Goal: Complete application form

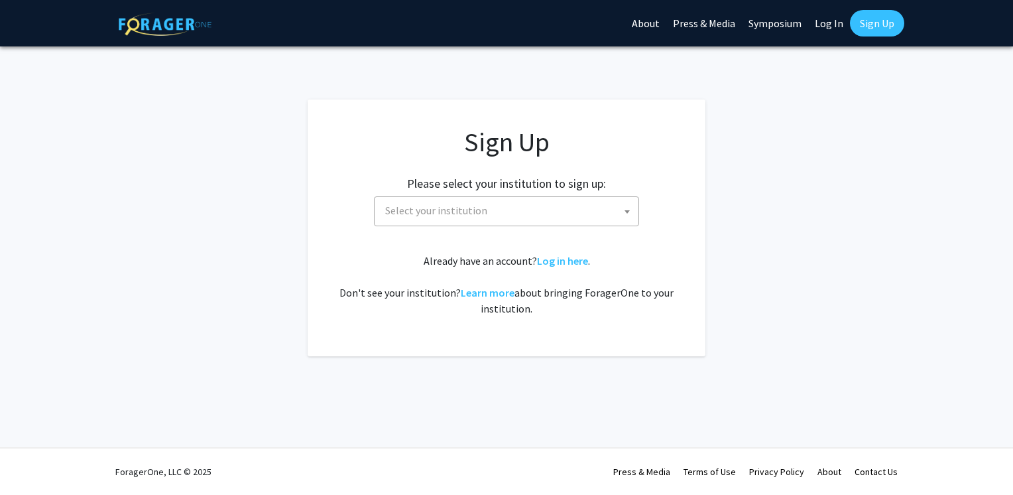
click at [499, 203] on span "Select your institution" at bounding box center [509, 210] width 259 height 27
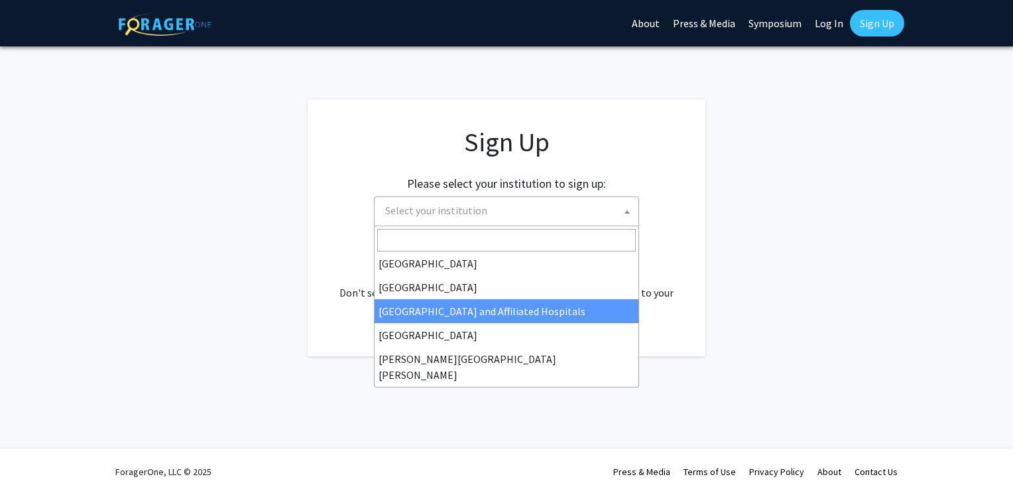
scroll to position [199, 0]
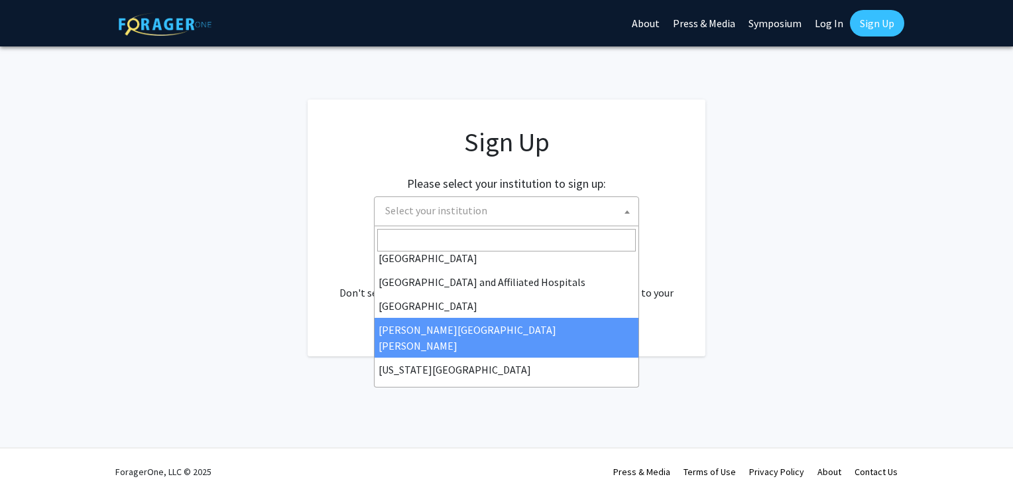
select select "1"
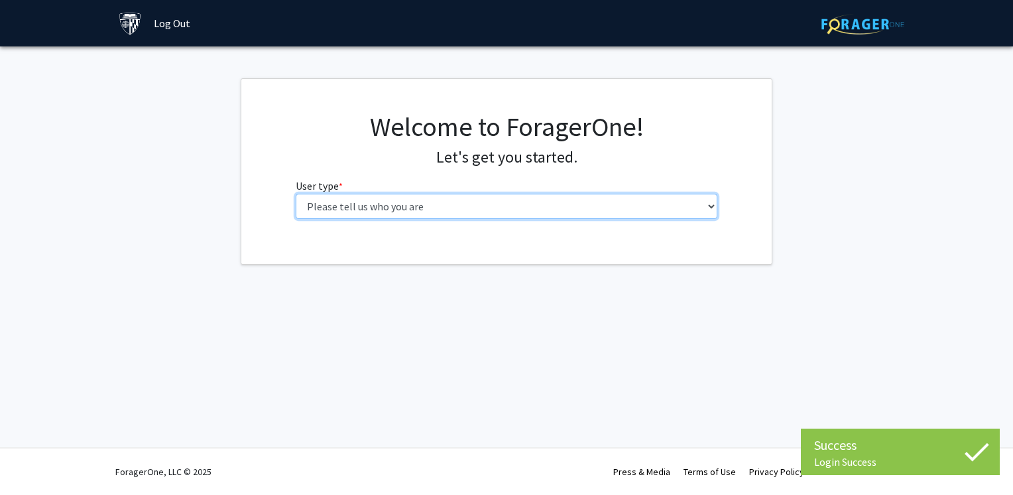
click at [483, 208] on select "Please tell us who you are Undergraduate Student Master's Student Doctoral Cand…" at bounding box center [507, 206] width 422 height 25
select select "2: masters"
click at [296, 194] on select "Please tell us who you are Undergraduate Student Master's Student Doctoral Cand…" at bounding box center [507, 206] width 422 height 25
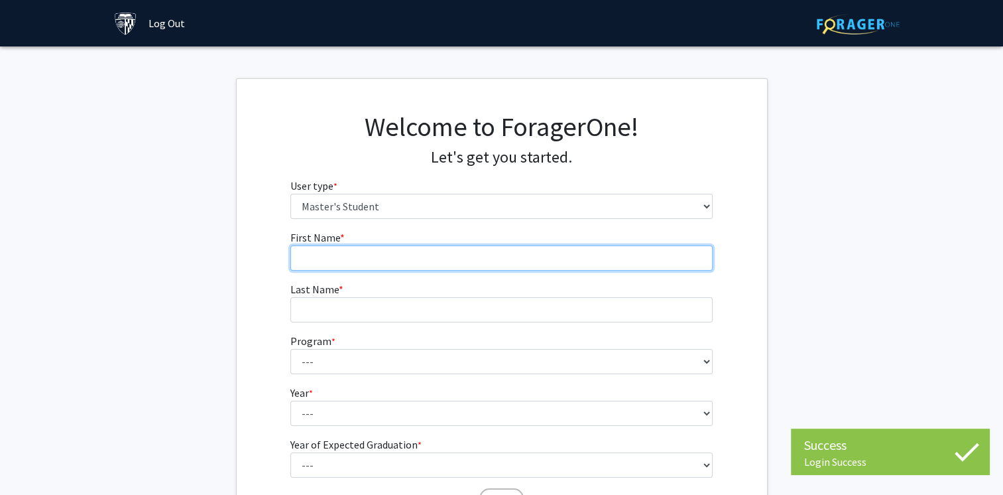
click at [450, 255] on input "First Name * required" at bounding box center [501, 257] width 422 height 25
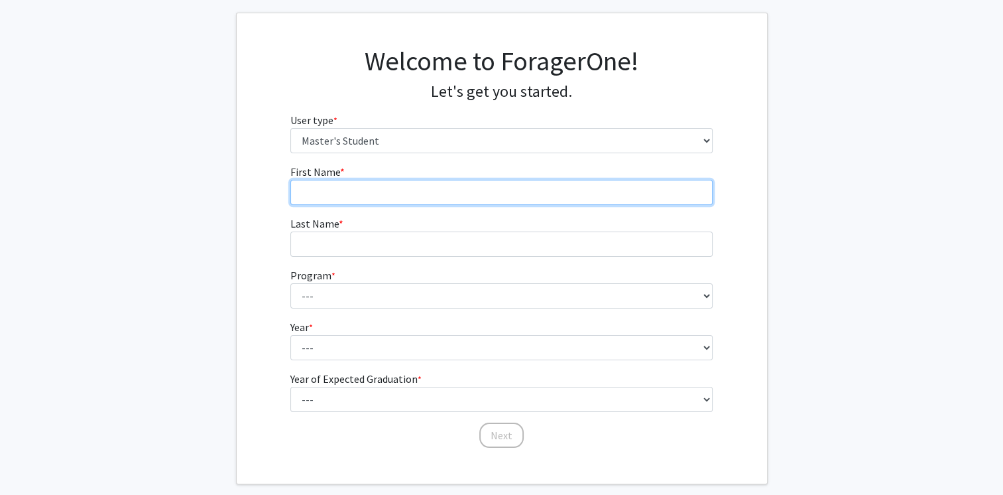
scroll to position [66, 0]
click at [385, 190] on input "First Name * required" at bounding box center [501, 191] width 422 height 25
type input "Jiatong"
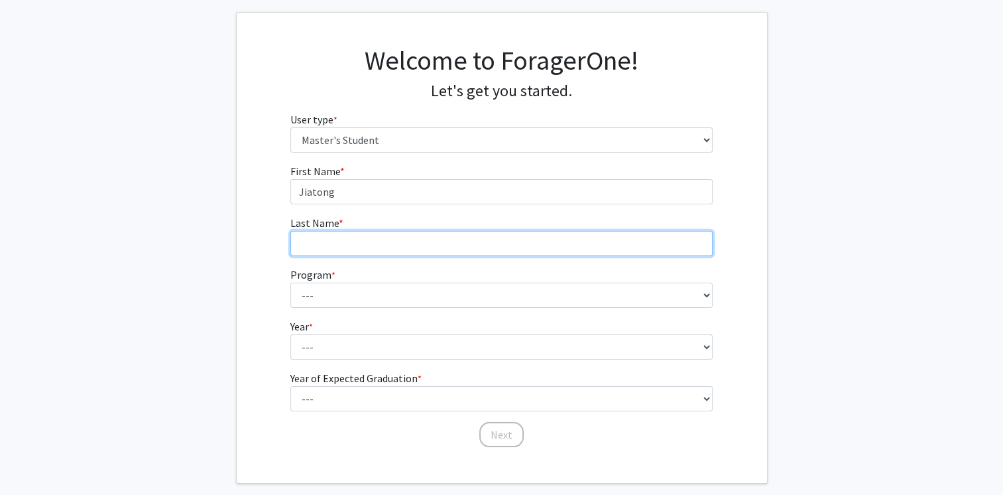
type input "[PERSON_NAME]"
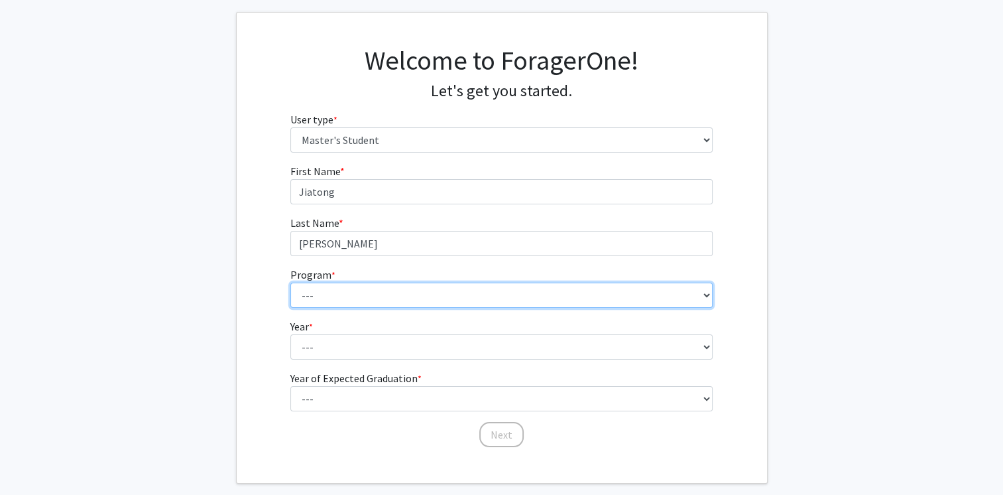
click at [387, 296] on select "--- Anatomy Education Applied and Computational Mathematics Applied Biomedical …" at bounding box center [501, 294] width 422 height 25
select select "31: 21"
click at [290, 282] on select "--- Anatomy Education Applied and Computational Mathematics Applied Biomedical …" at bounding box center [501, 294] width 422 height 25
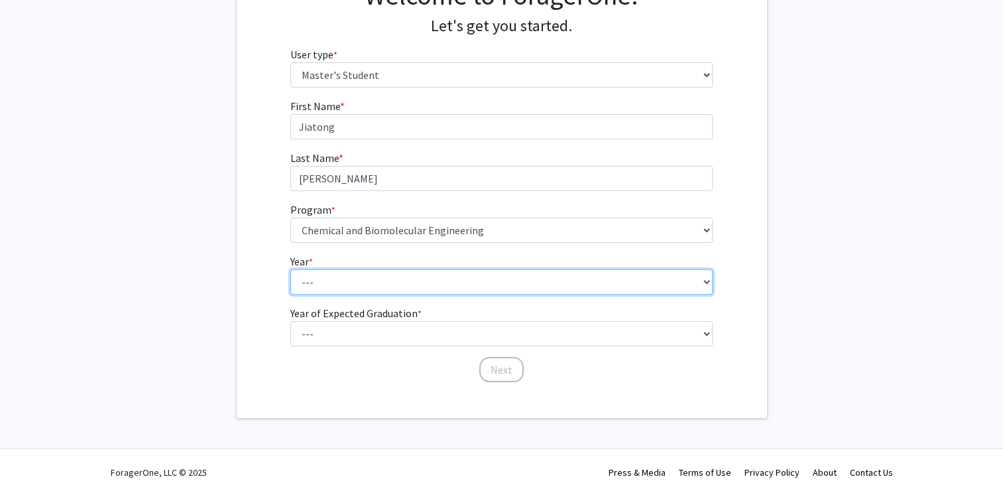
click at [432, 283] on select "--- First Year Second Year" at bounding box center [501, 281] width 422 height 25
select select "1: first_year"
click at [290, 269] on select "--- First Year Second Year" at bounding box center [501, 281] width 422 height 25
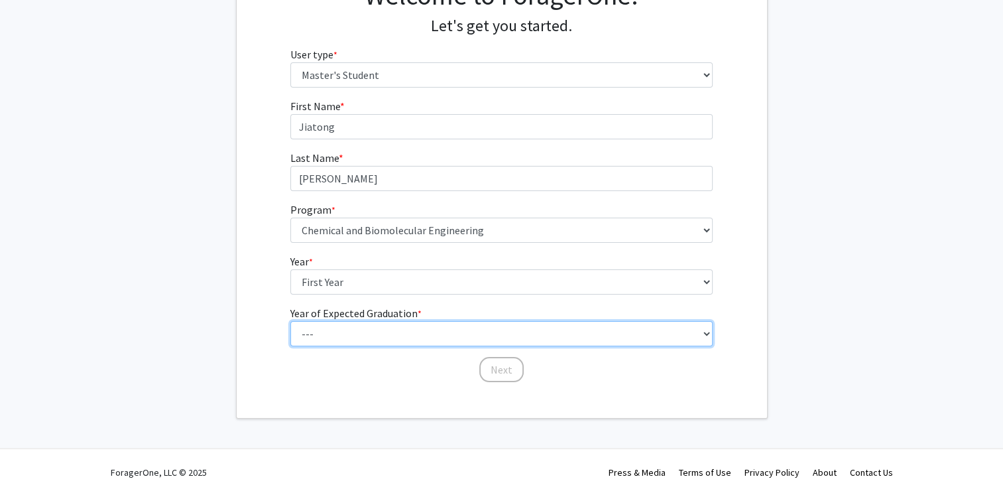
click at [381, 331] on select "--- 2025 2026 2027 2028 2029 2030 2031 2032 2033 2034" at bounding box center [501, 333] width 422 height 25
select select "3: 2027"
click at [290, 321] on select "--- 2025 2026 2027 2028 2029 2030 2031 2032 2033 2034" at bounding box center [501, 333] width 422 height 25
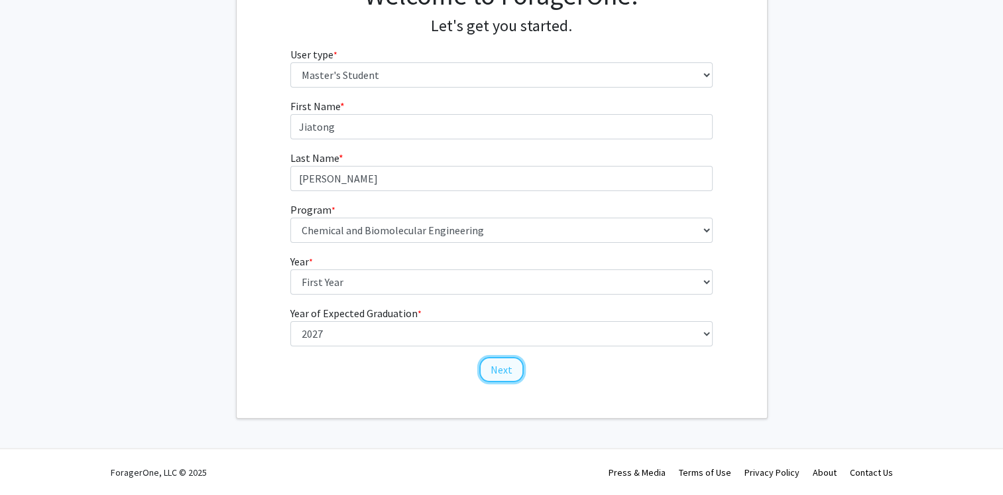
click at [512, 370] on button "Next" at bounding box center [501, 369] width 44 height 25
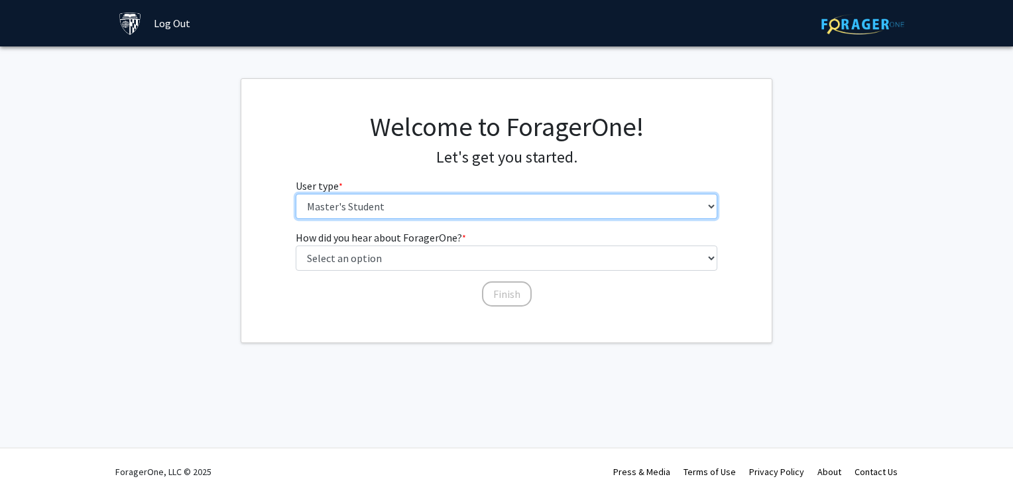
click at [448, 213] on select "Please tell us who you are Undergraduate Student Master's Student Doctoral Cand…" at bounding box center [507, 206] width 422 height 25
click at [296, 194] on select "Please tell us who you are Undergraduate Student Master's Student Doctoral Cand…" at bounding box center [507, 206] width 422 height 25
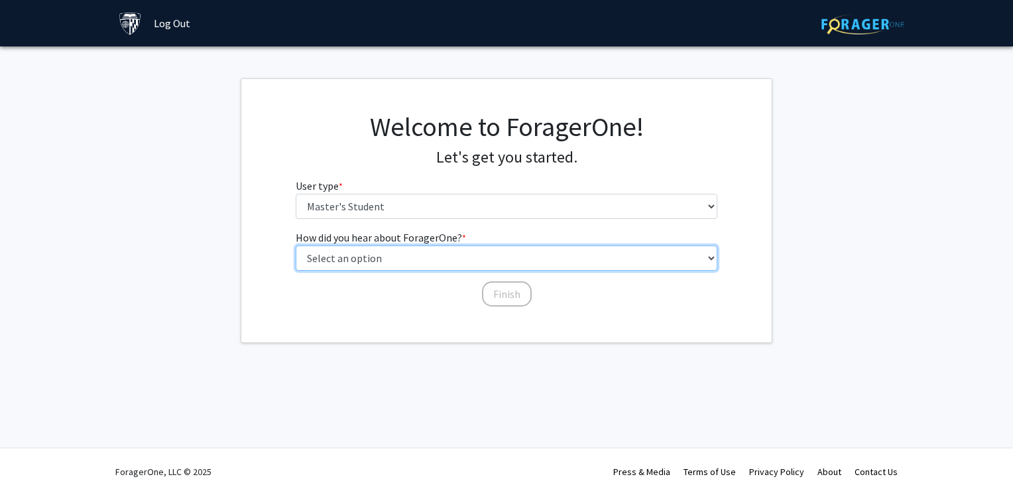
click at [434, 251] on select "Select an option Peer/student recommendation Faculty/staff recommendation Unive…" at bounding box center [507, 257] width 422 height 25
select select "3: university_website"
click at [296, 245] on select "Select an option Peer/student recommendation Faculty/staff recommendation Unive…" at bounding box center [507, 257] width 422 height 25
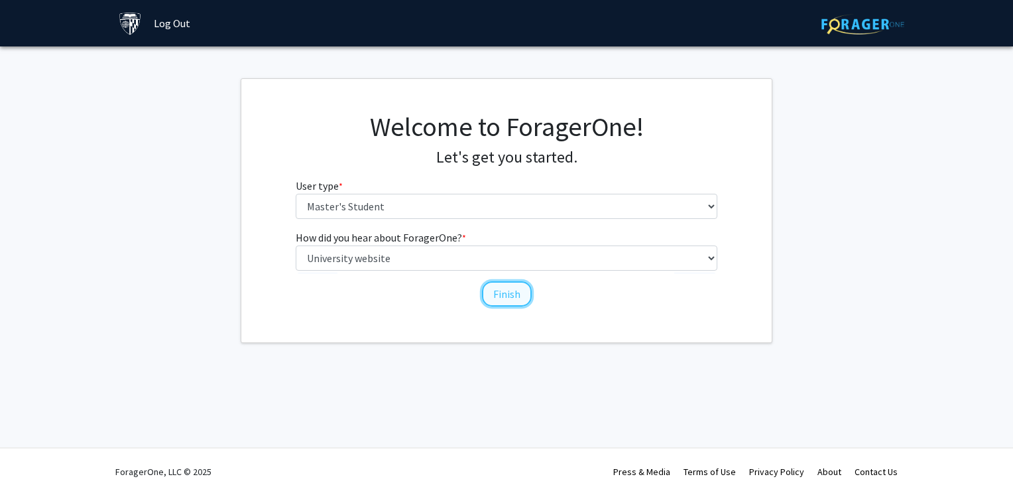
click at [497, 301] on button "Finish" at bounding box center [507, 293] width 50 height 25
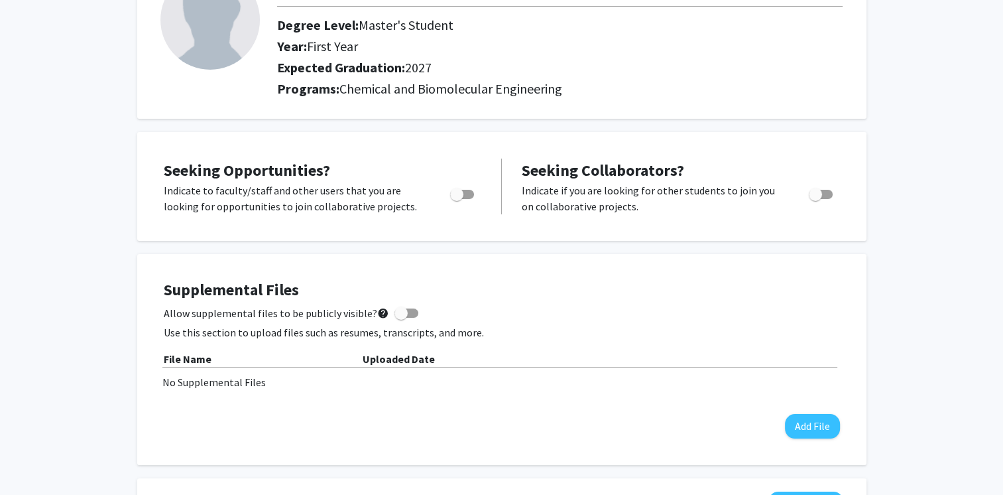
scroll to position [133, 0]
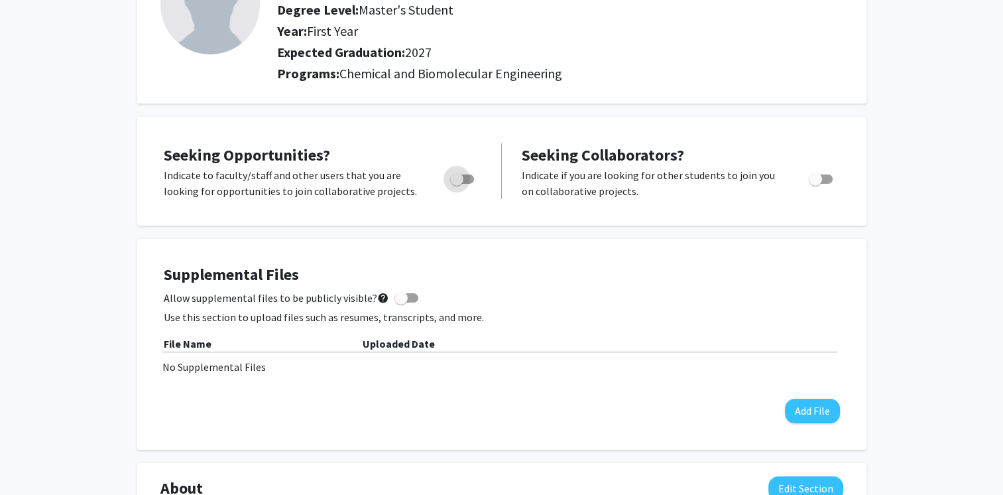
click at [469, 182] on span "Toggle" at bounding box center [462, 178] width 24 height 9
click at [457, 184] on input "Are you actively seeking opportunities?" at bounding box center [456, 184] width 1 height 1
checkbox input "true"
click at [823, 181] on span "Toggle" at bounding box center [821, 178] width 24 height 9
click at [815, 184] on input "Would you like to receive other student requests to work with you?" at bounding box center [815, 184] width 1 height 1
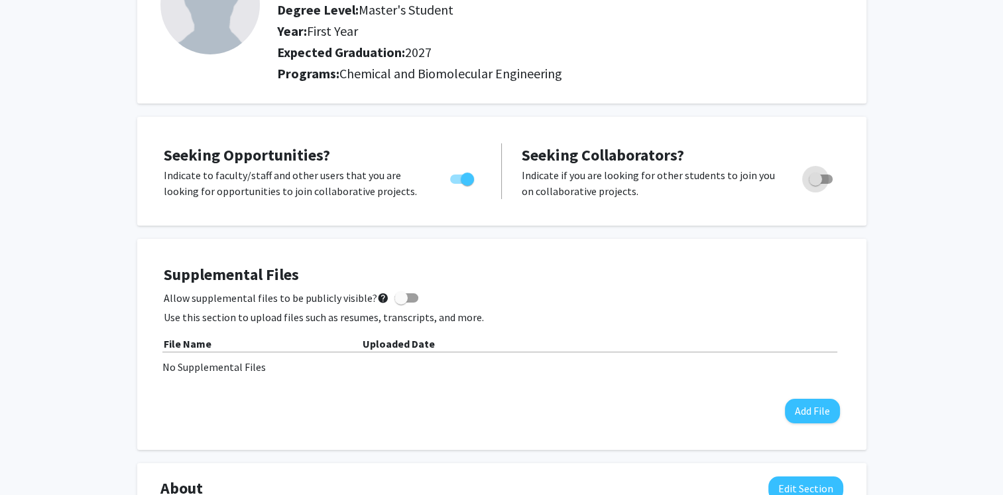
checkbox input "true"
click at [401, 296] on span at bounding box center [406, 297] width 24 height 9
click at [401, 302] on input "Allow supplemental files to be publicly visible? help" at bounding box center [400, 302] width 1 height 1
checkbox input "true"
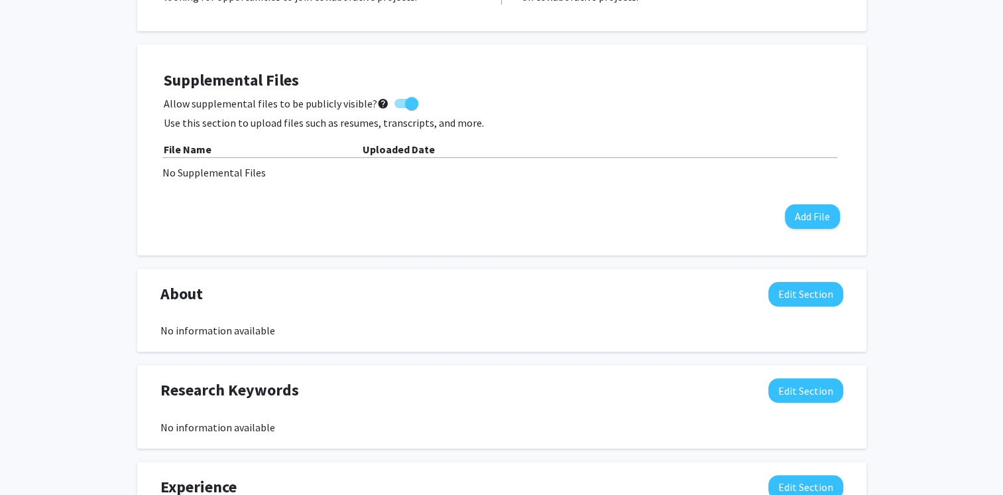
scroll to position [85, 0]
